Goal: Check status: Check status

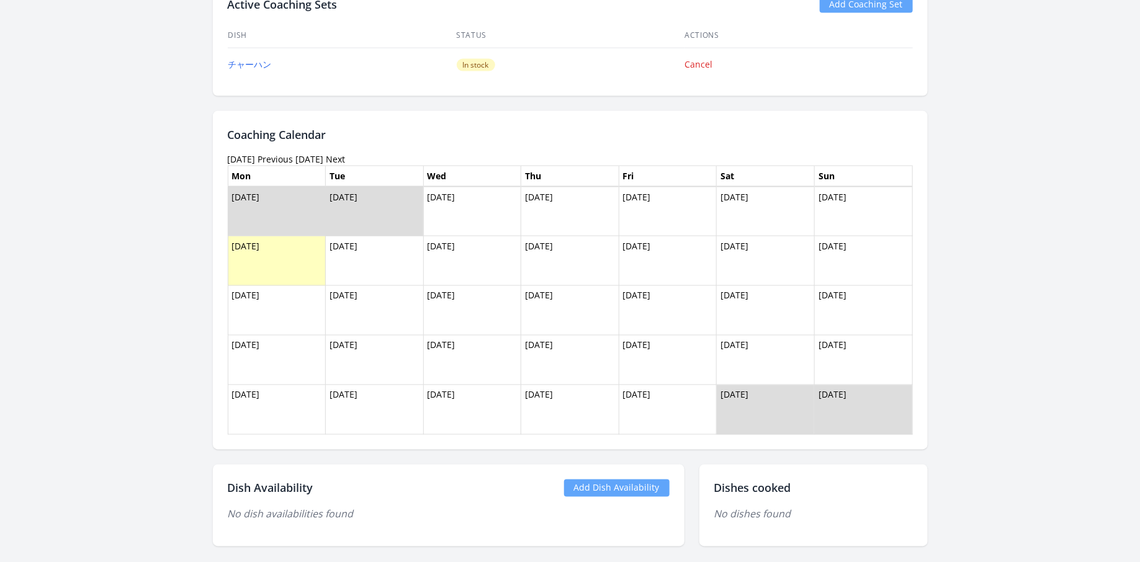
scroll to position [889, 0]
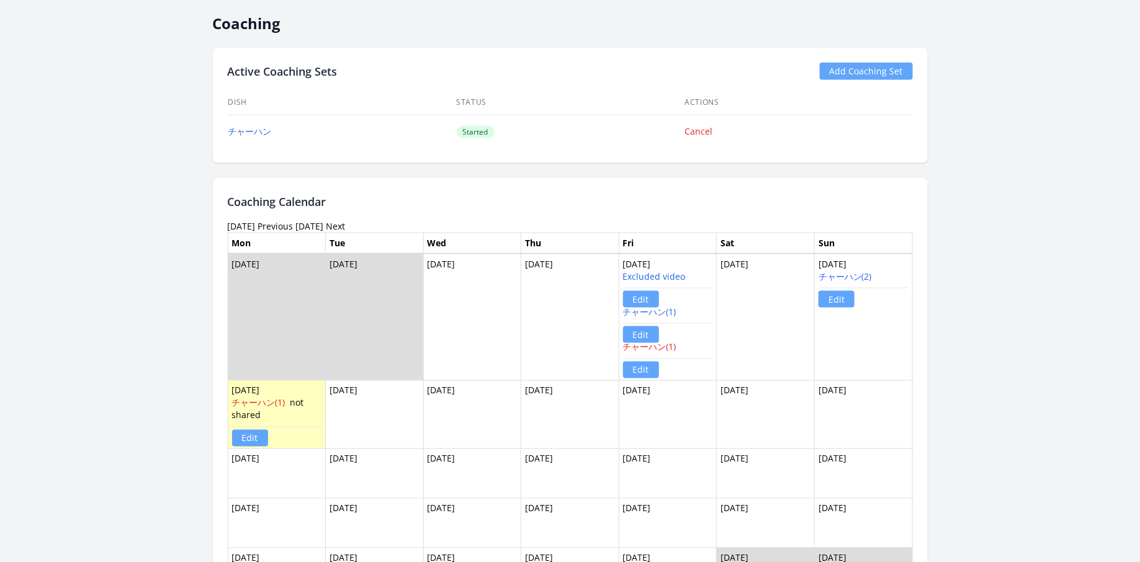
scroll to position [933, 0]
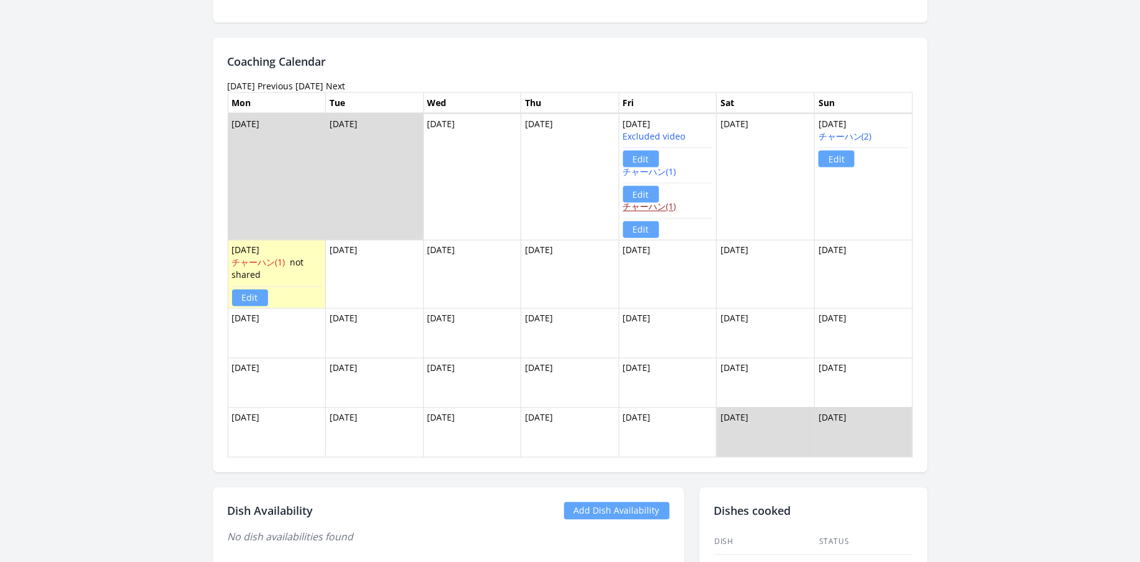
click at [662, 204] on link "チャーハン(1)" at bounding box center [649, 207] width 53 height 12
click at [844, 130] on link "チャーハン(2)" at bounding box center [844, 136] width 53 height 12
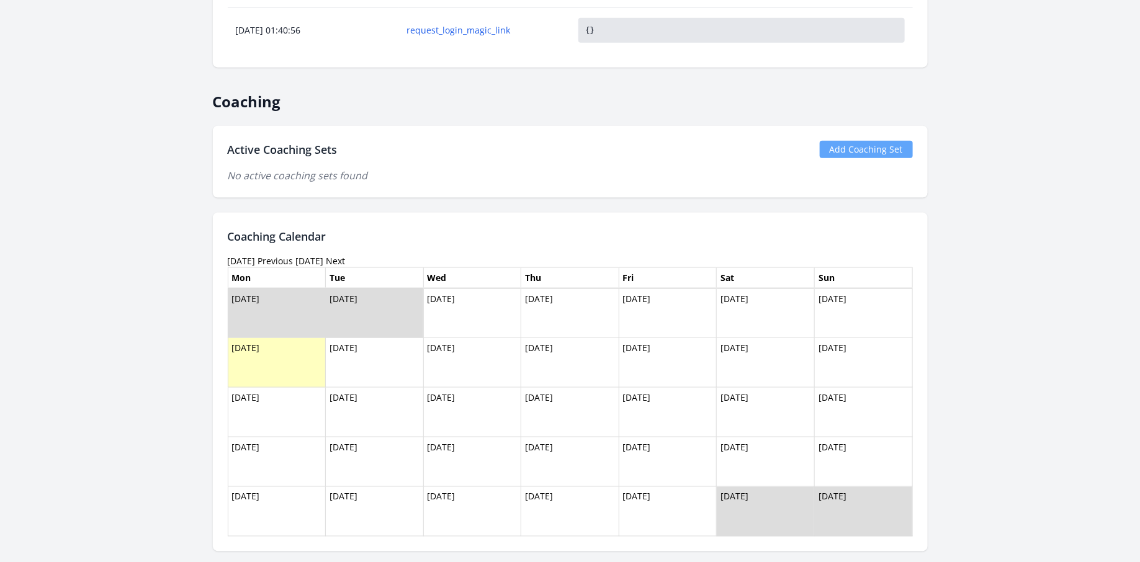
scroll to position [725, 0]
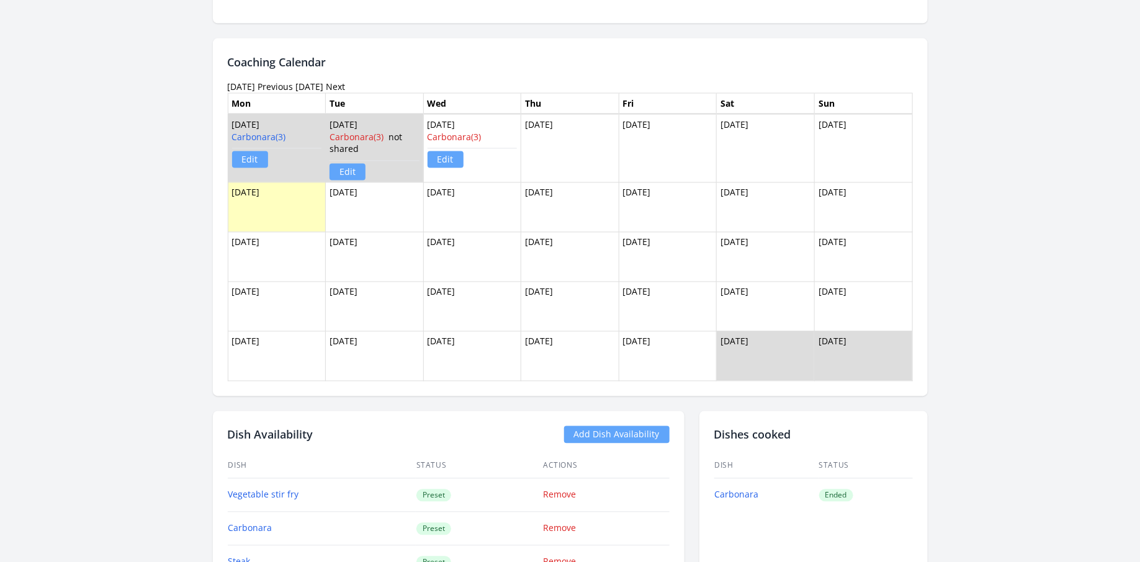
scroll to position [996, 0]
click at [272, 134] on link "Carbonara(3)" at bounding box center [259, 138] width 54 height 12
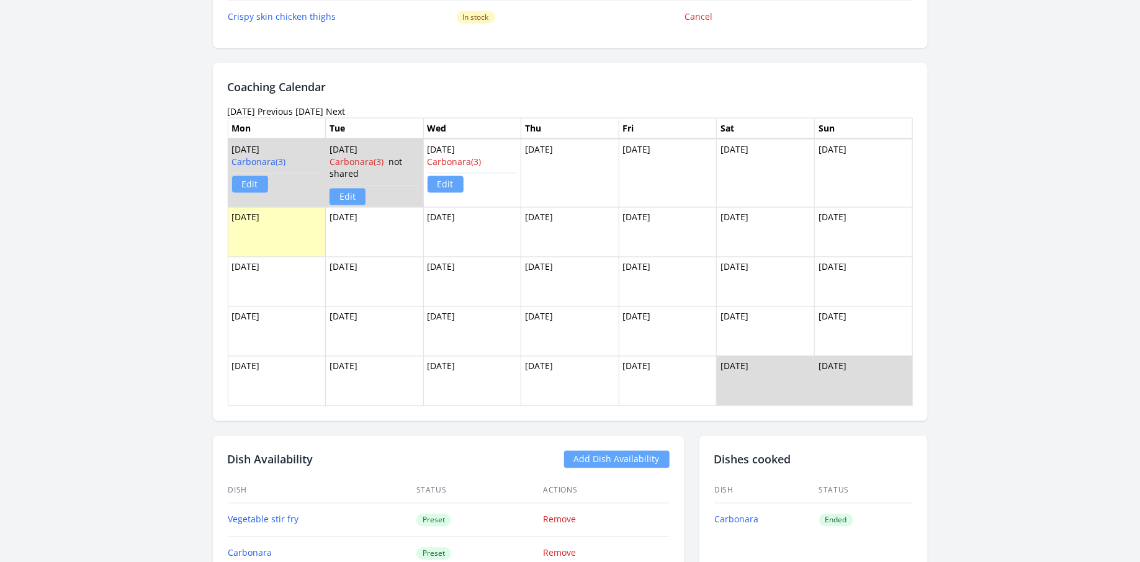
scroll to position [842, 0]
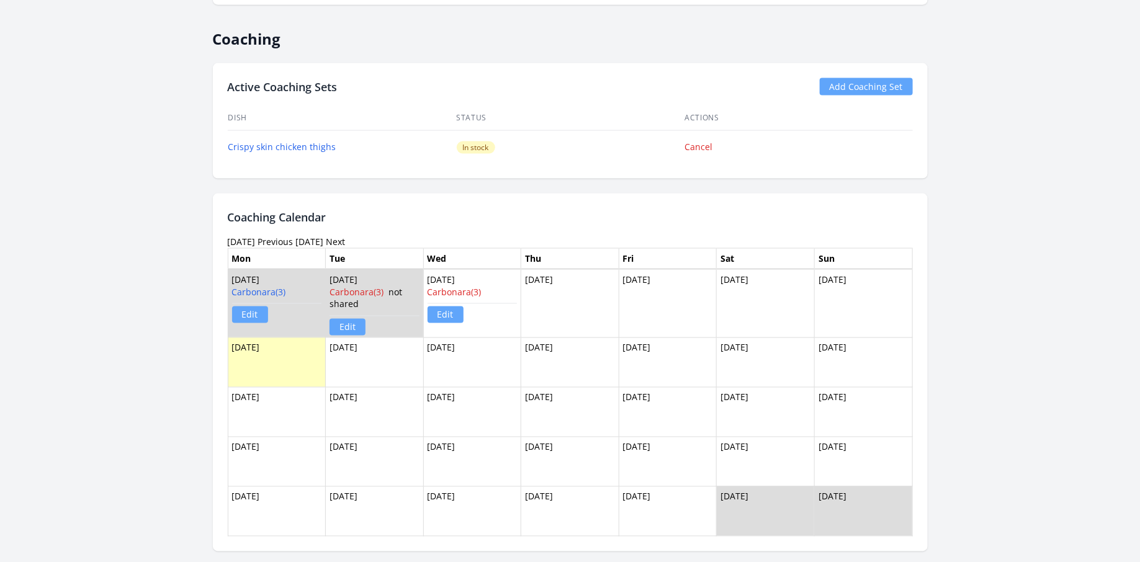
click at [293, 236] on link "Previous" at bounding box center [275, 242] width 35 height 12
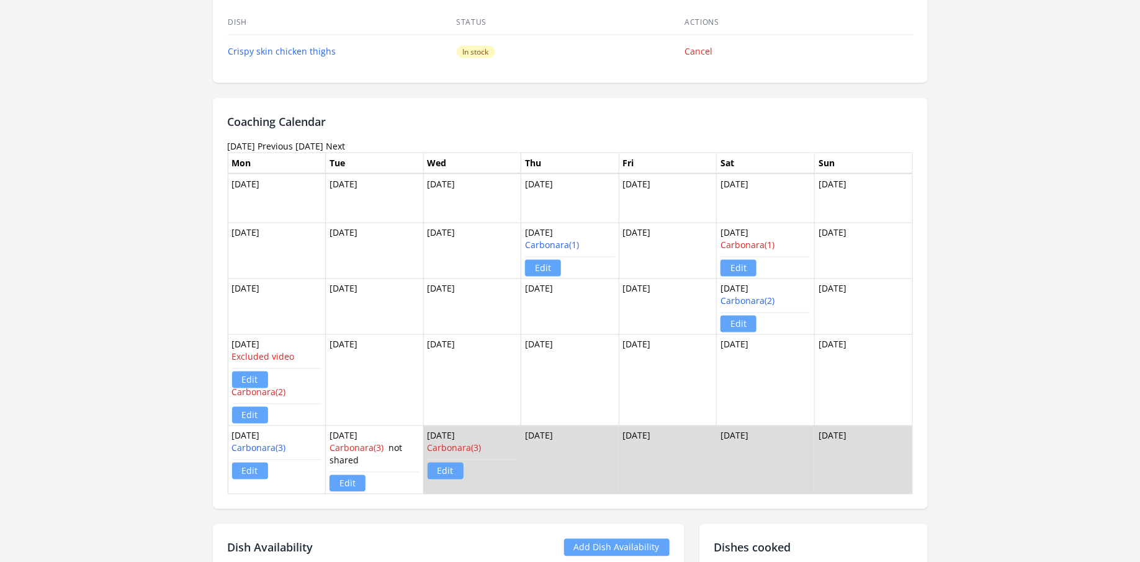
scroll to position [938, 0]
click at [733, 295] on link "Carbonara(2)" at bounding box center [747, 301] width 54 height 12
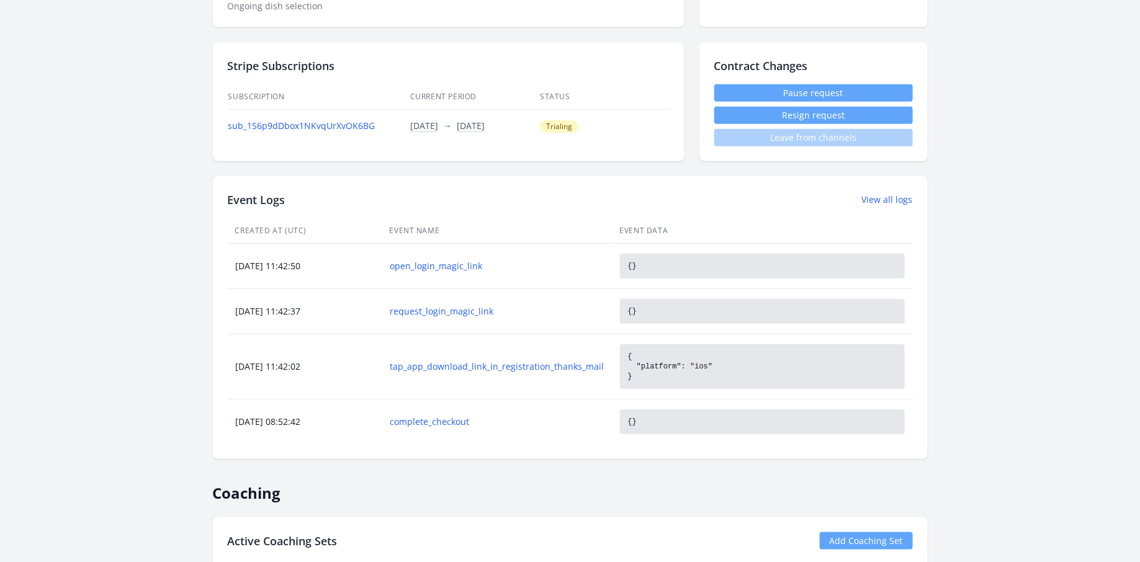
scroll to position [0, 0]
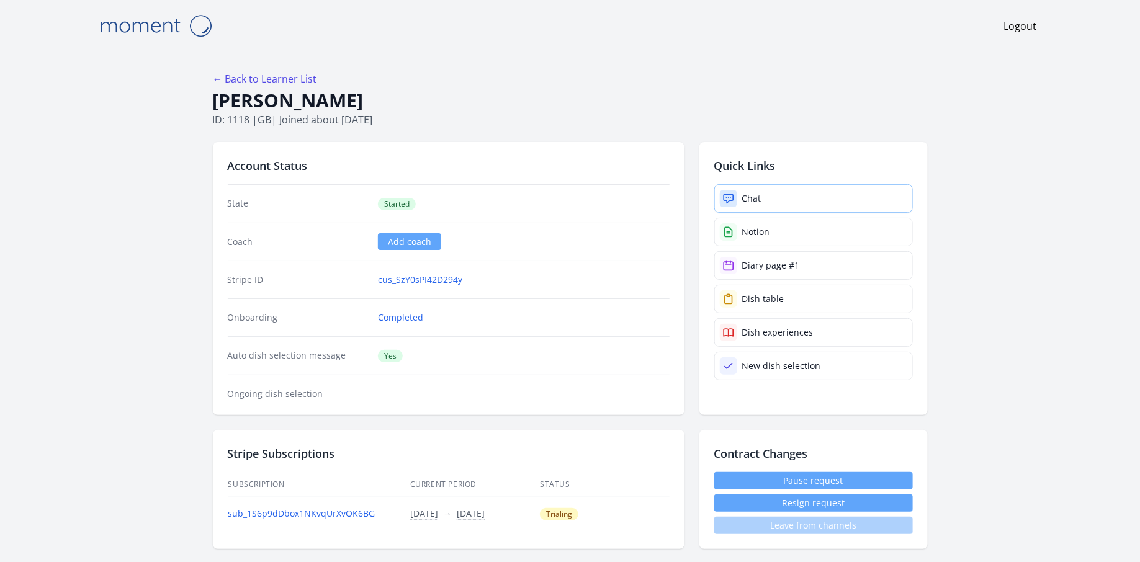
click at [745, 202] on div "Chat" at bounding box center [751, 198] width 19 height 12
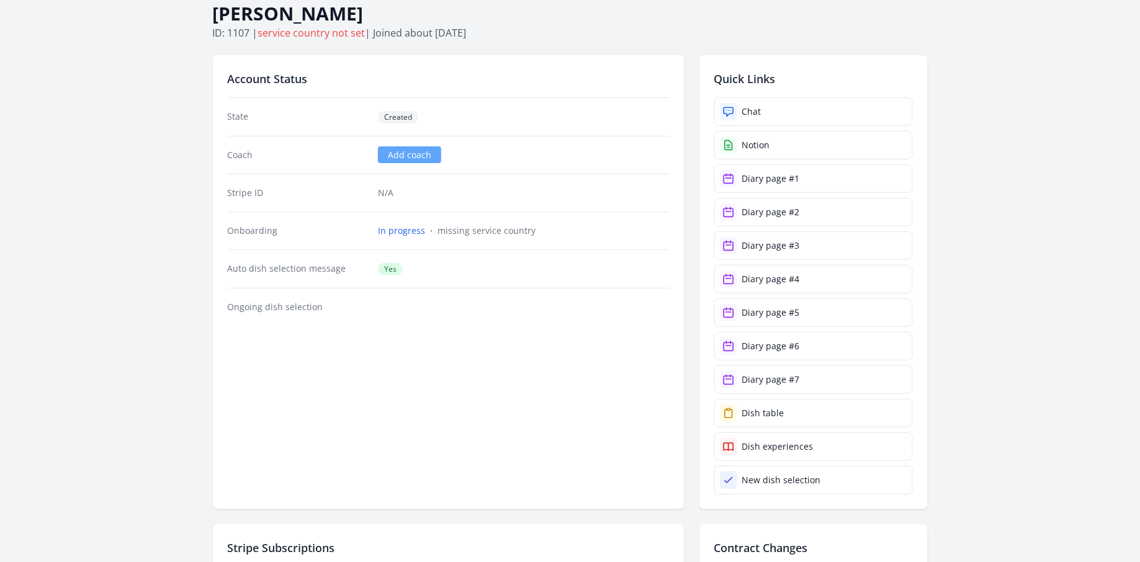
scroll to position [32, 0]
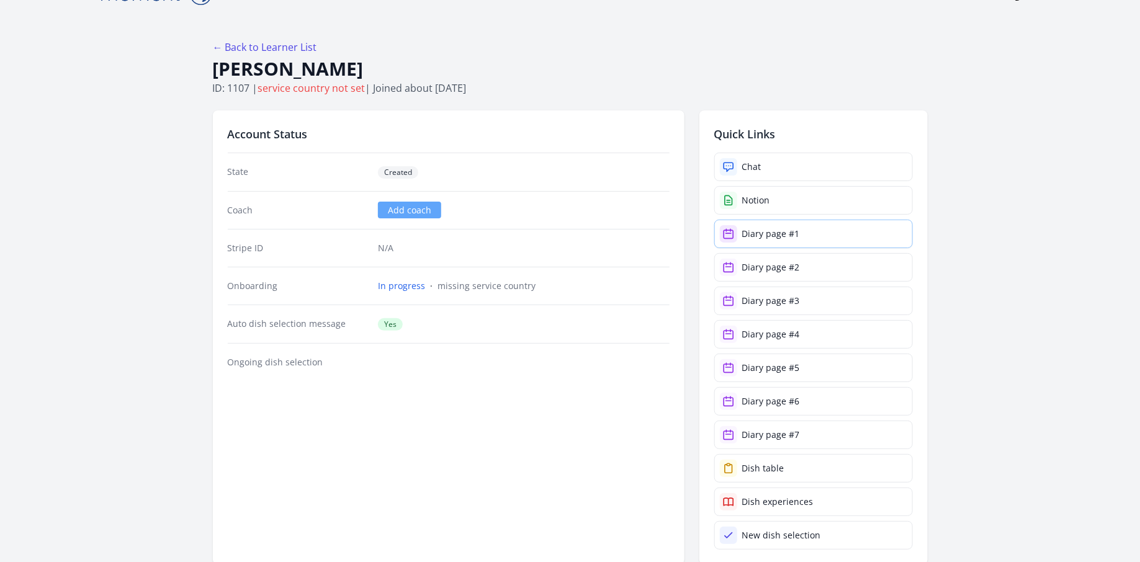
click at [782, 235] on div "Diary page #1" at bounding box center [771, 234] width 58 height 12
click at [789, 270] on div "Diary page #2" at bounding box center [771, 267] width 58 height 12
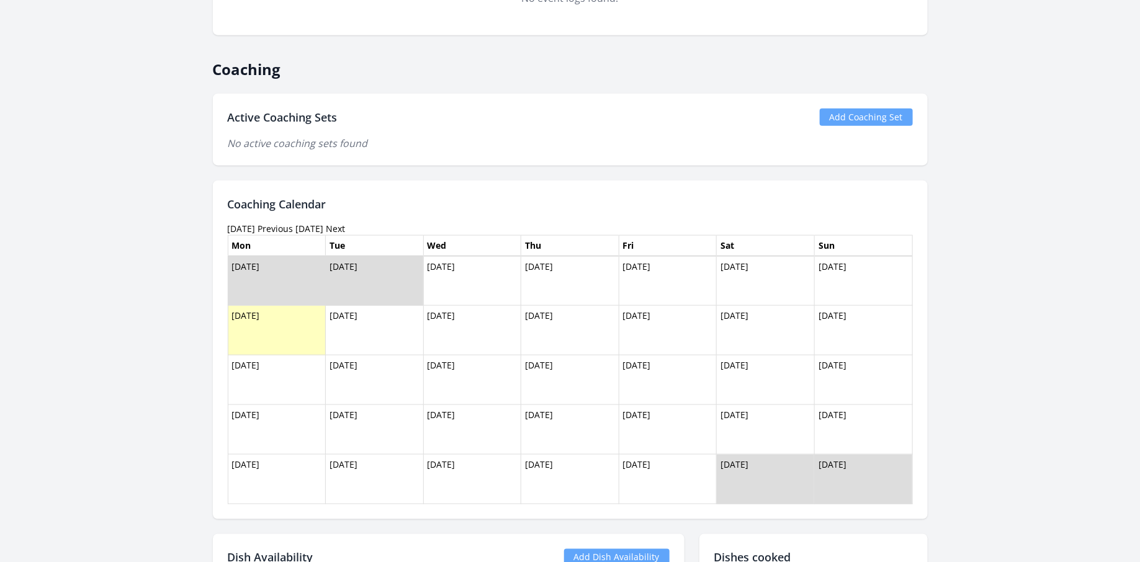
scroll to position [885, 0]
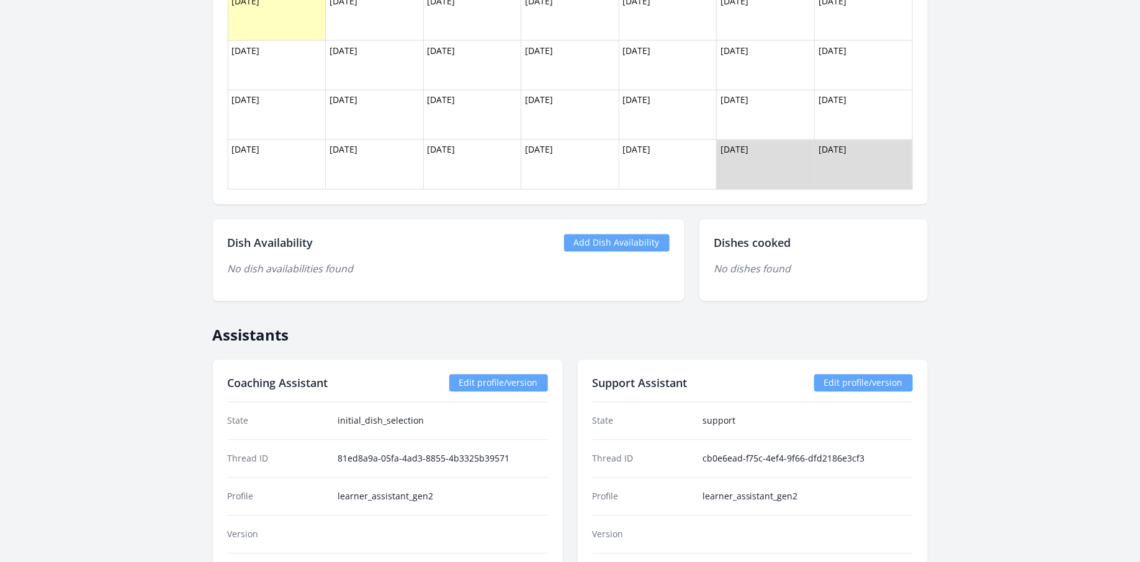
scroll to position [1081, 0]
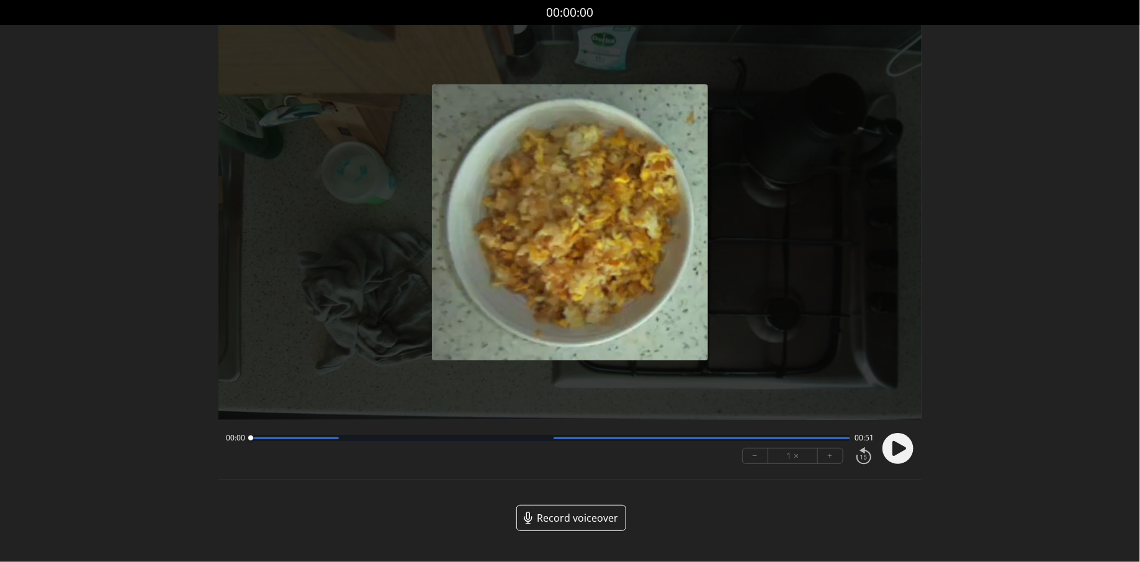
click at [906, 442] on circle at bounding box center [897, 448] width 31 height 31
click at [429, 437] on div at bounding box center [550, 438] width 600 height 6
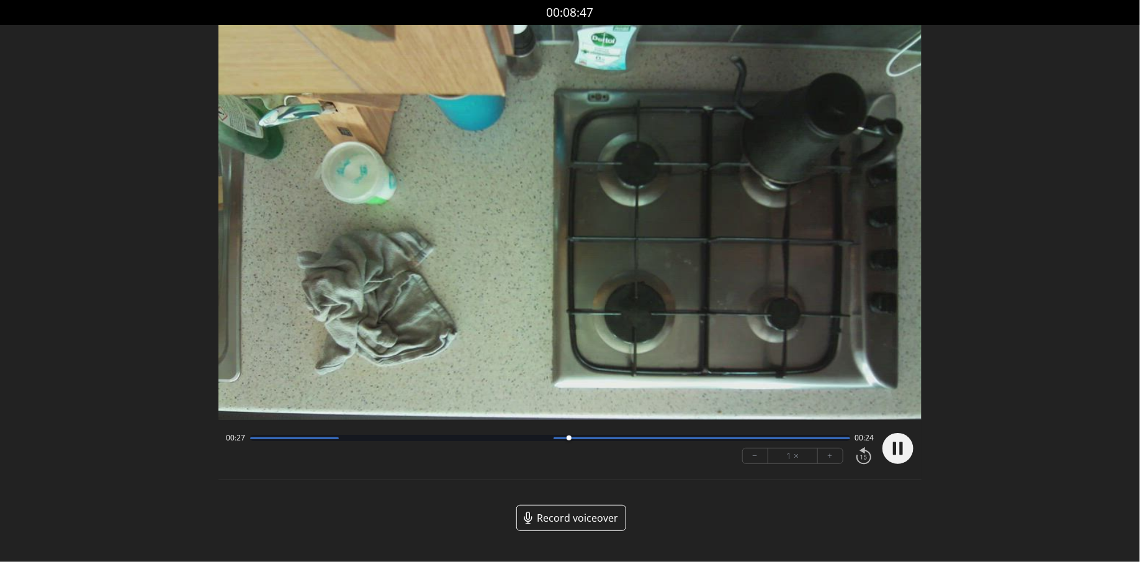
click at [275, 439] on div at bounding box center [294, 438] width 89 height 2
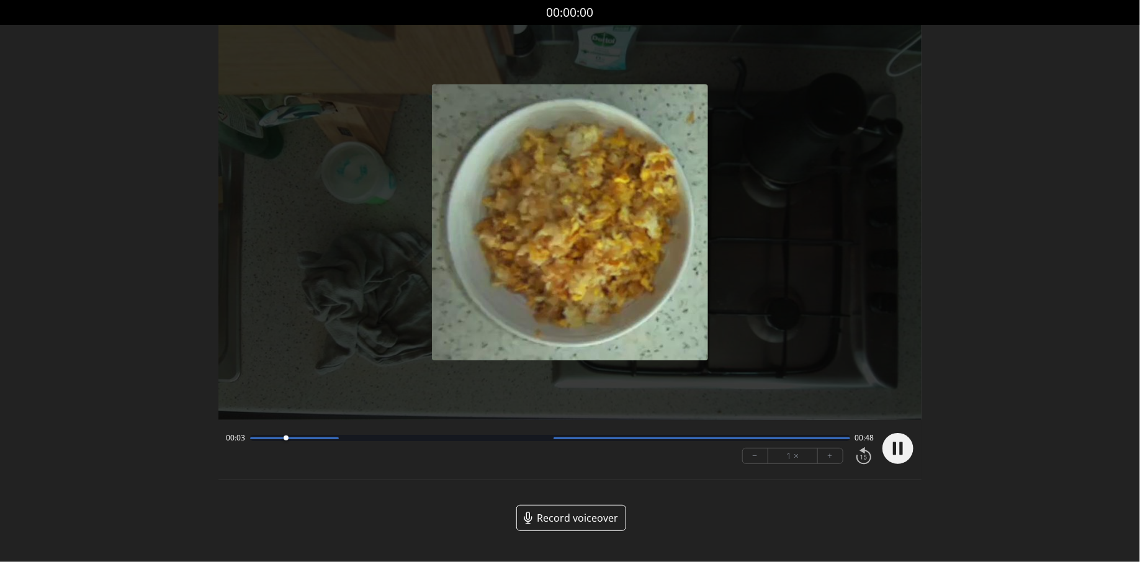
click at [323, 433] on div "00:03 00:48" at bounding box center [550, 438] width 648 height 10
click at [345, 442] on div "00:03 00:48" at bounding box center [550, 438] width 648 height 10
click at [341, 442] on div "00:04 00:47" at bounding box center [550, 438] width 648 height 10
click at [341, 442] on div "00:05 00:46" at bounding box center [550, 438] width 648 height 10
click at [348, 439] on div at bounding box center [550, 438] width 600 height 6
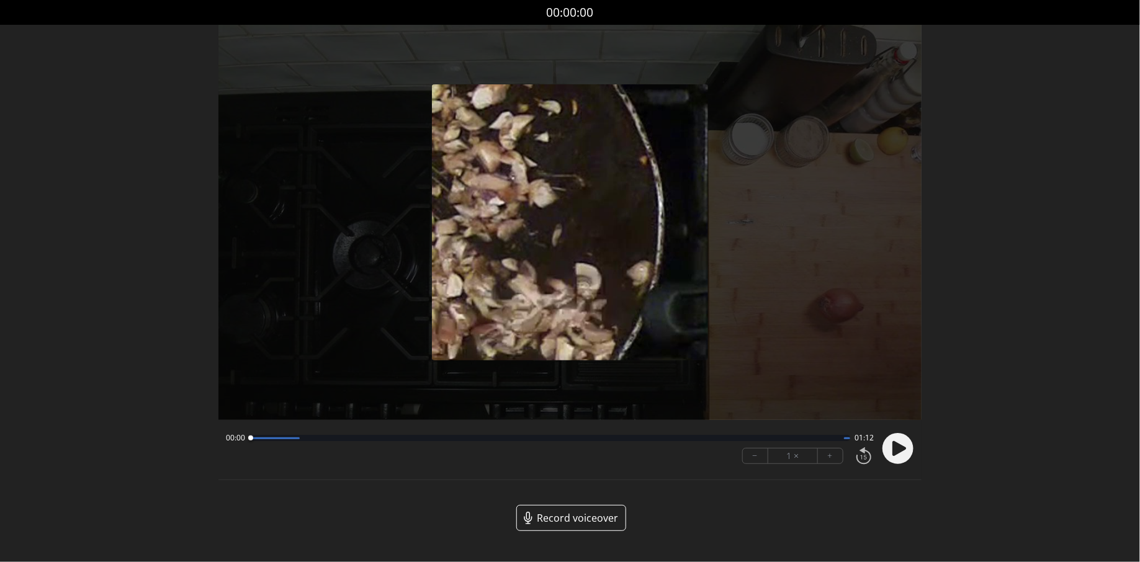
click at [890, 450] on circle at bounding box center [897, 448] width 31 height 31
click at [312, 441] on div at bounding box center [550, 438] width 600 height 6
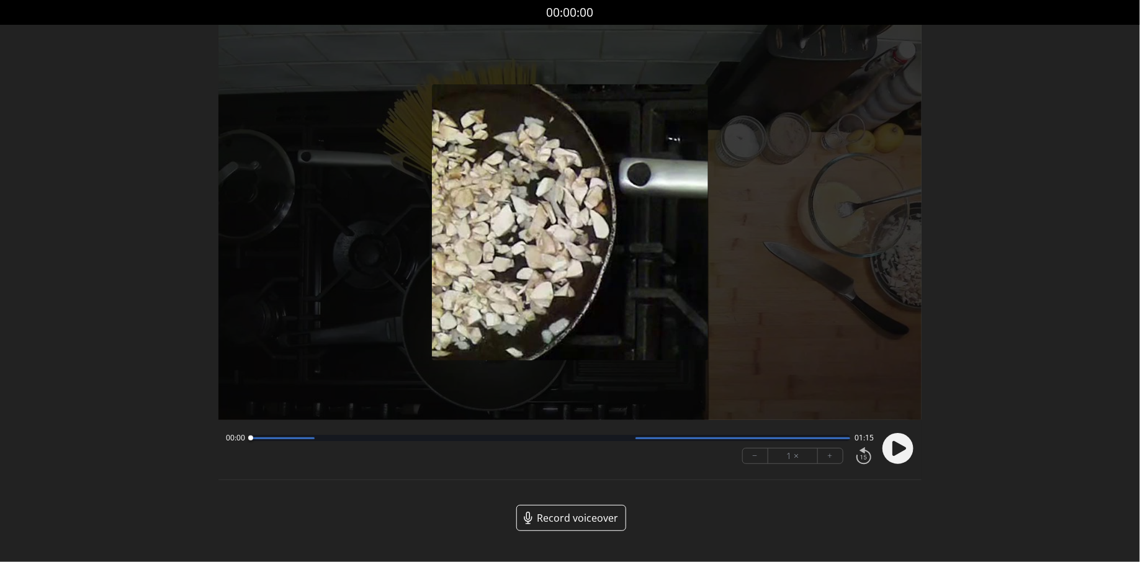
click at [409, 438] on div at bounding box center [550, 438] width 600 height 6
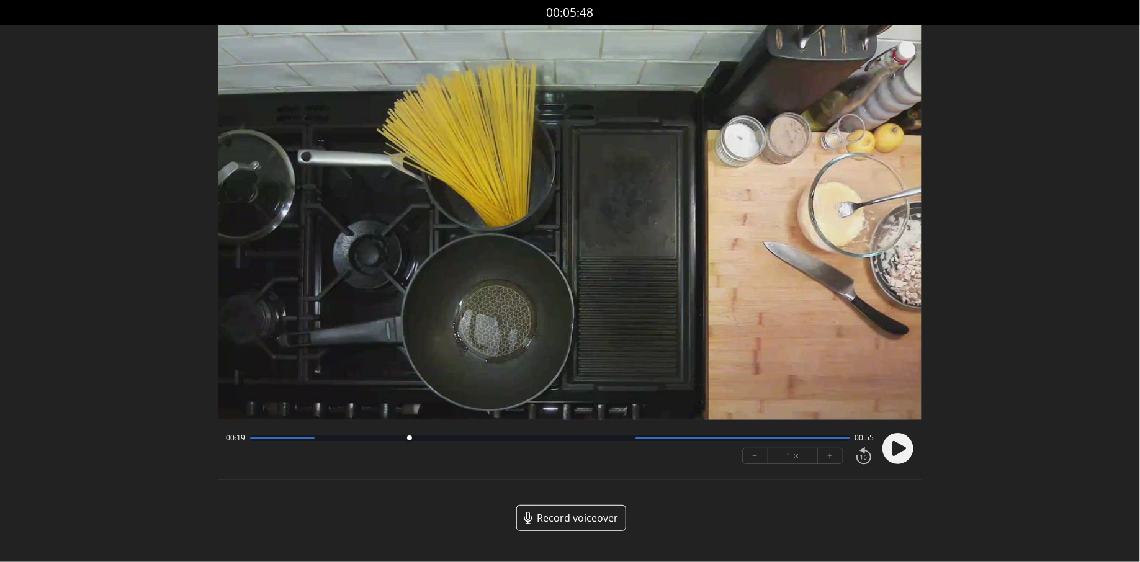
click at [901, 455] on circle at bounding box center [897, 448] width 31 height 31
click at [313, 441] on div at bounding box center [550, 438] width 600 height 6
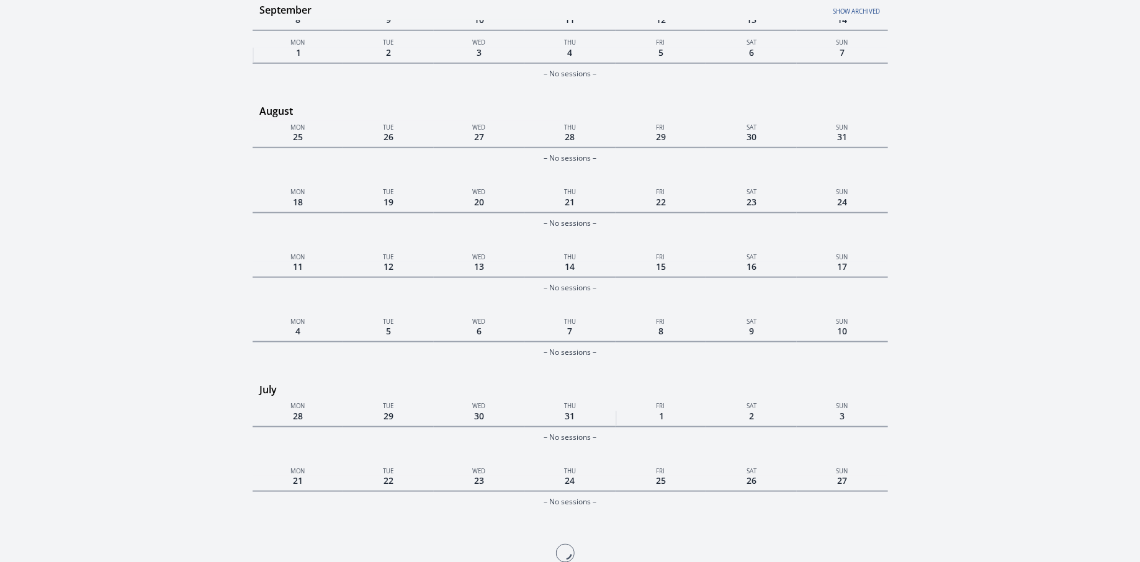
scroll to position [629, 0]
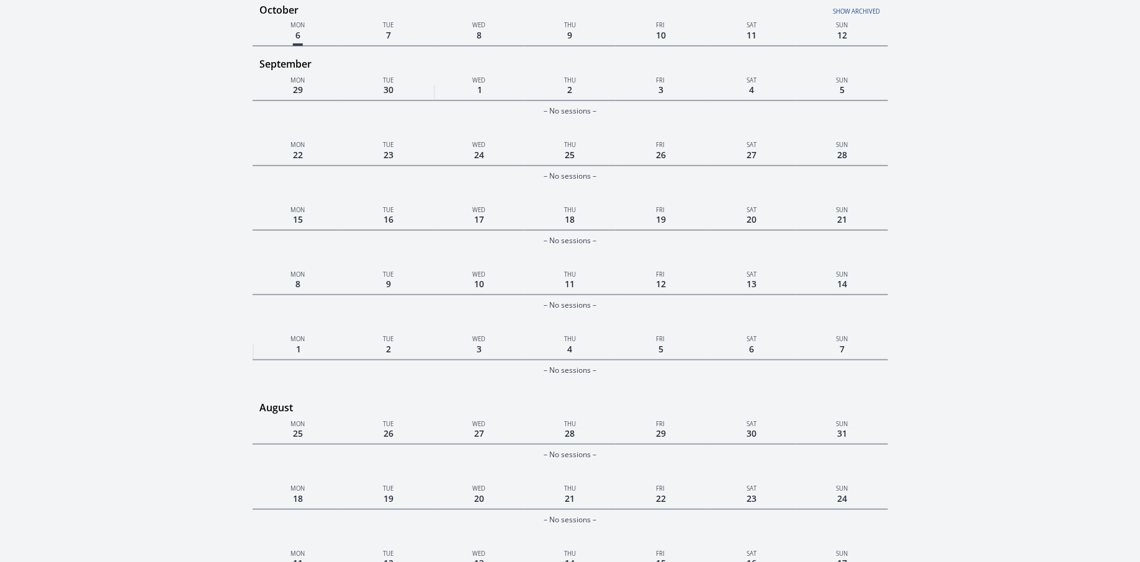
scroll to position [499, 0]
